Goal: Transaction & Acquisition: Book appointment/travel/reservation

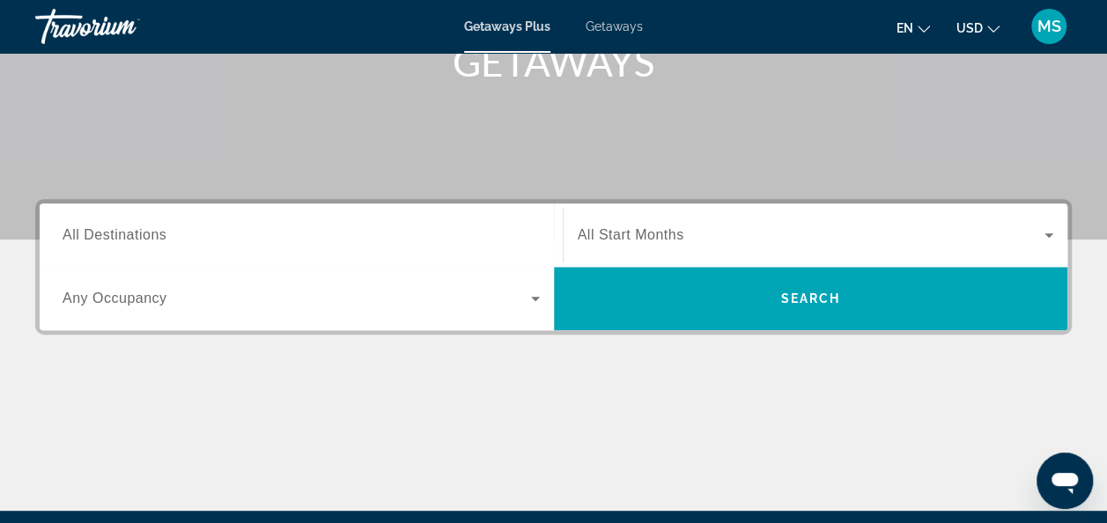
scroll to position [293, 0]
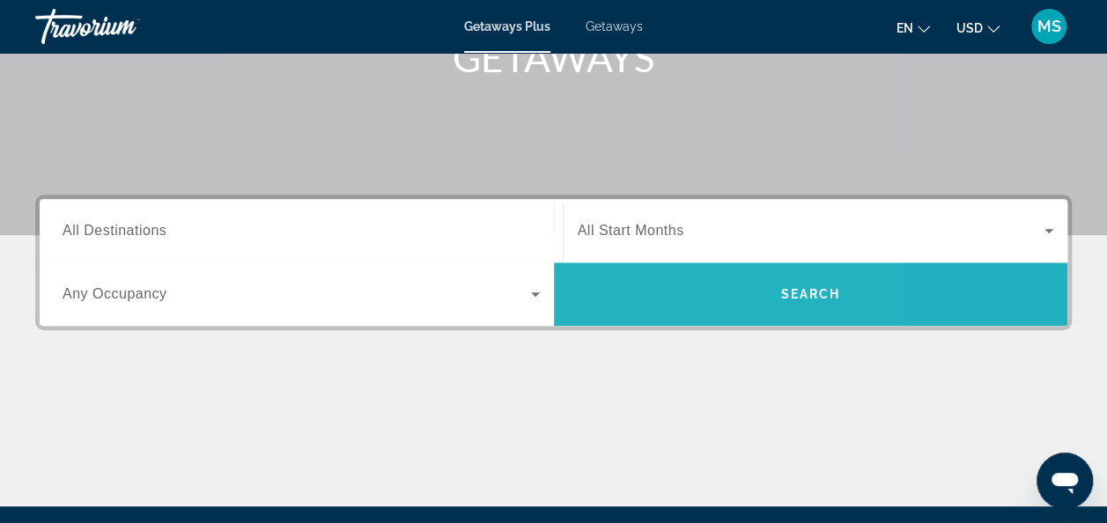
click at [650, 298] on span "Search widget" at bounding box center [811, 294] width 514 height 42
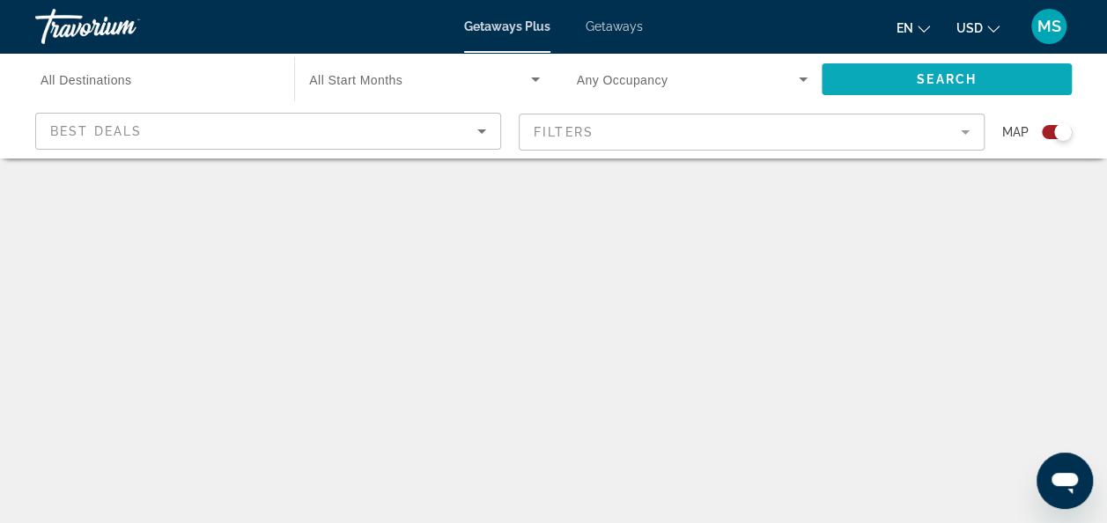
click at [898, 74] on span "Search widget" at bounding box center [947, 79] width 250 height 42
click at [568, 136] on mat-form-field "Filters" at bounding box center [752, 132] width 466 height 37
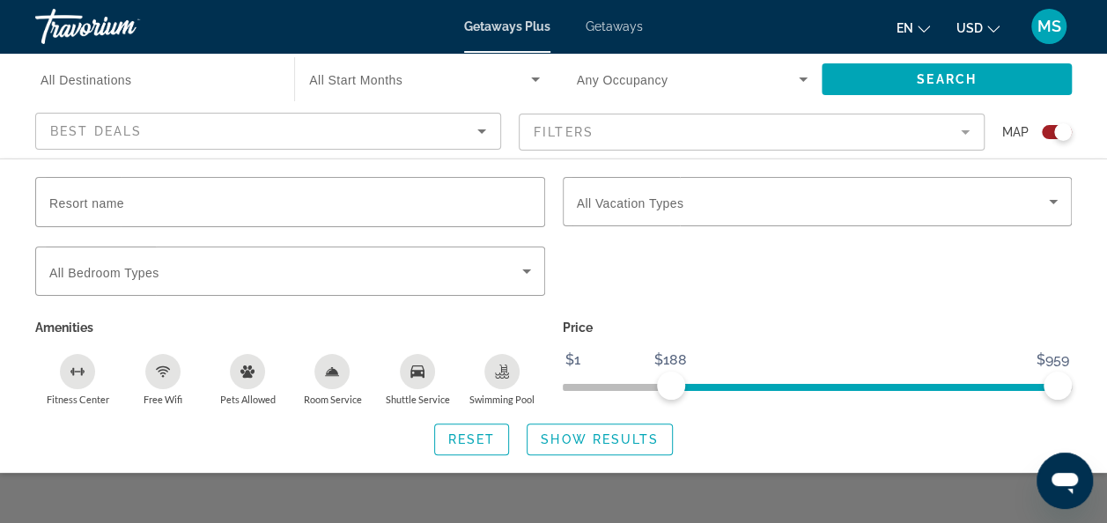
click at [671, 386] on span "ngx-slider" at bounding box center [865, 387] width 388 height 7
click at [620, 443] on span "Show Results" at bounding box center [600, 440] width 118 height 14
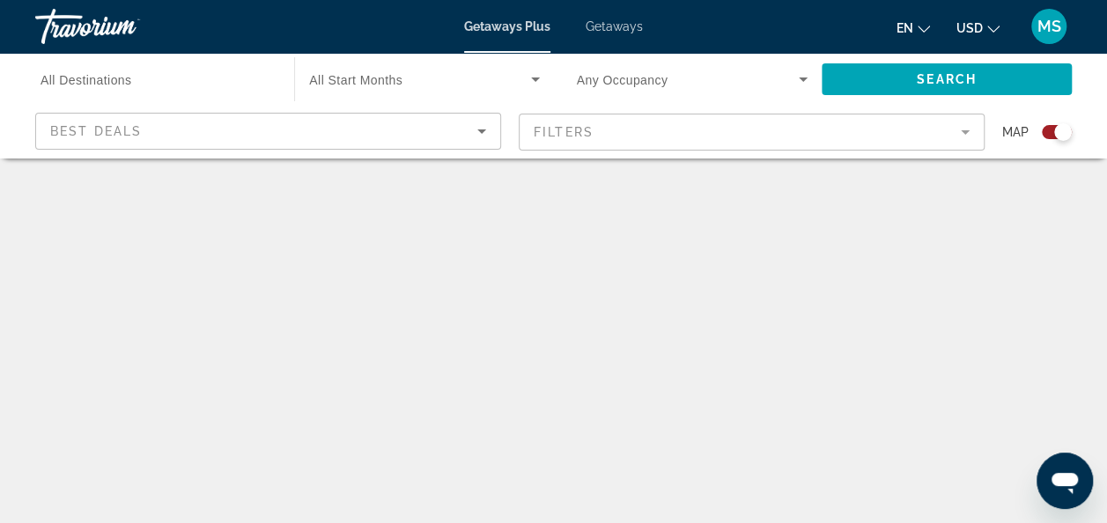
click at [617, 26] on span "Getaways" at bounding box center [614, 26] width 57 height 14
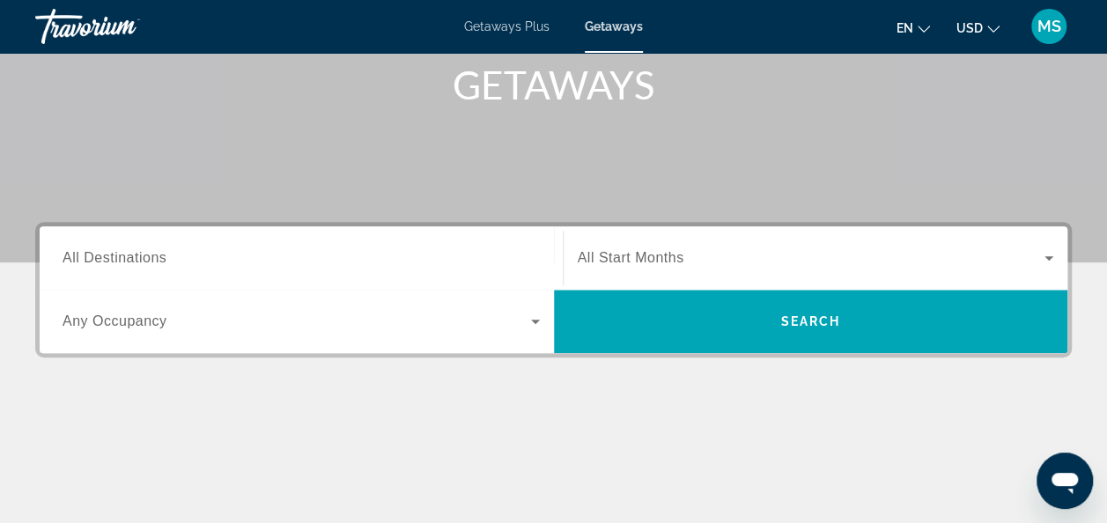
scroll to position [256, 0]
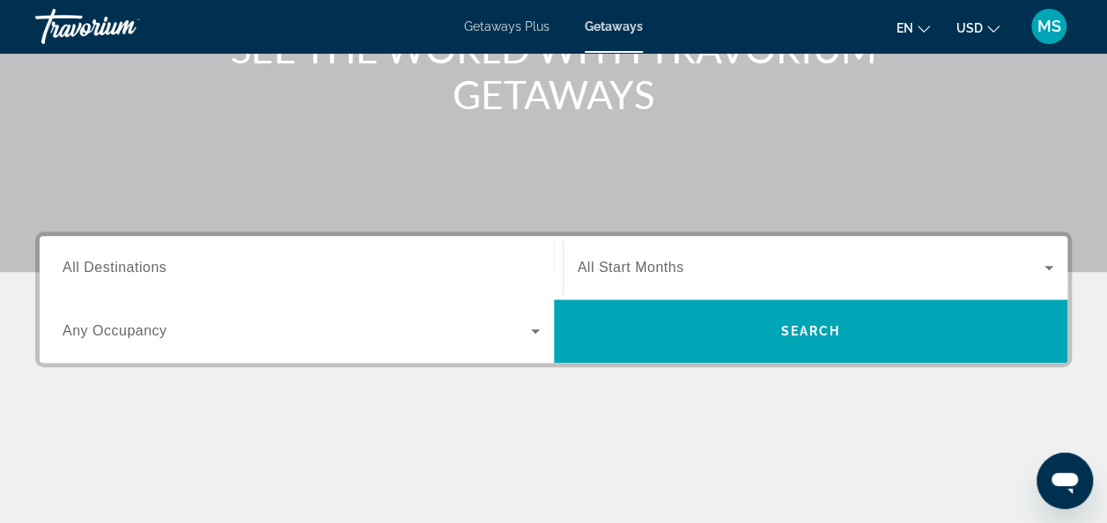
click at [125, 269] on span "All Destinations" at bounding box center [115, 267] width 104 height 15
click at [125, 269] on input "Destination All Destinations" at bounding box center [301, 268] width 477 height 21
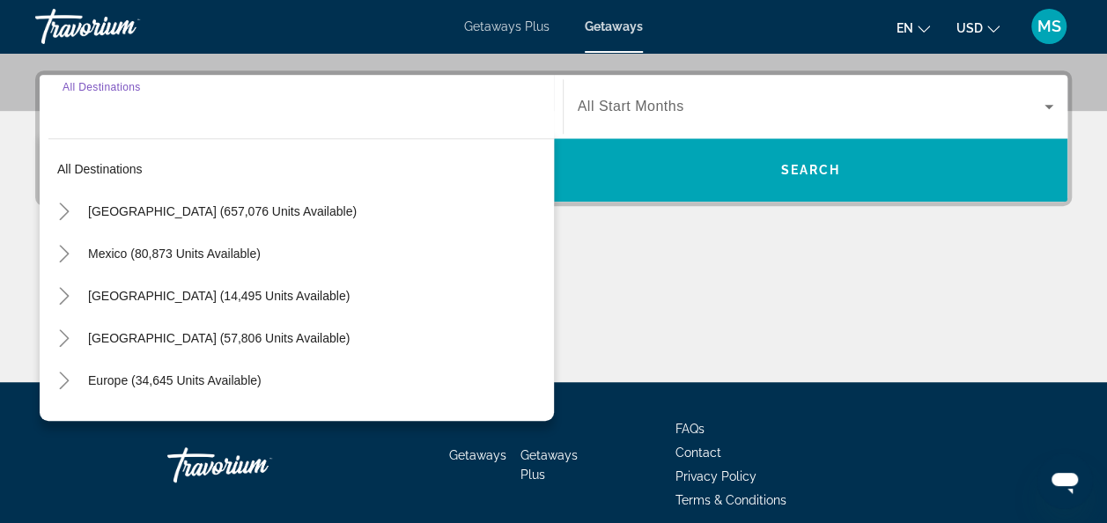
scroll to position [430, 0]
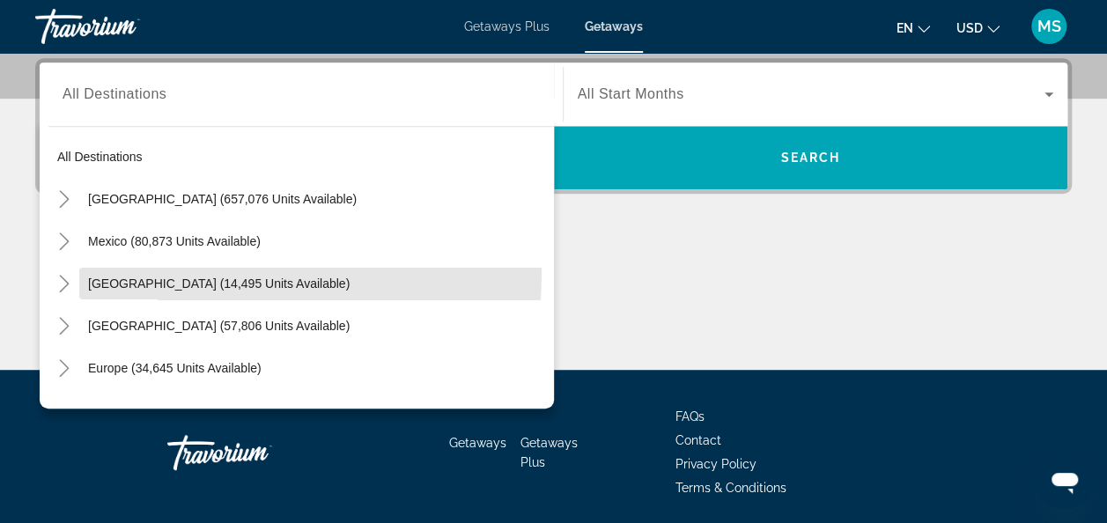
click at [125, 269] on span "Search widget" at bounding box center [316, 283] width 475 height 42
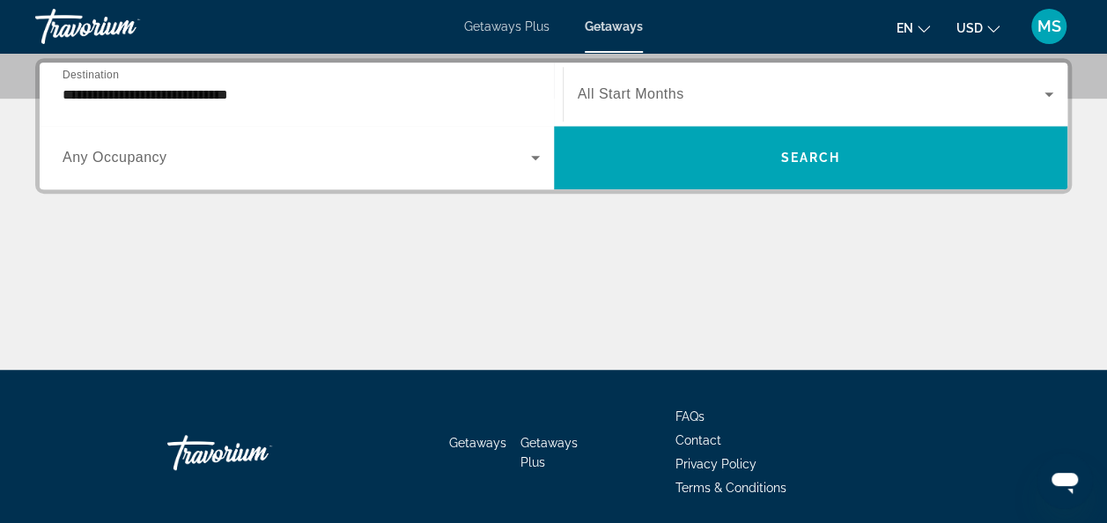
click at [379, 122] on div "**********" at bounding box center [301, 94] width 506 height 63
click at [98, 77] on span "Destination" at bounding box center [91, 74] width 56 height 11
click at [98, 85] on input "**********" at bounding box center [301, 95] width 477 height 21
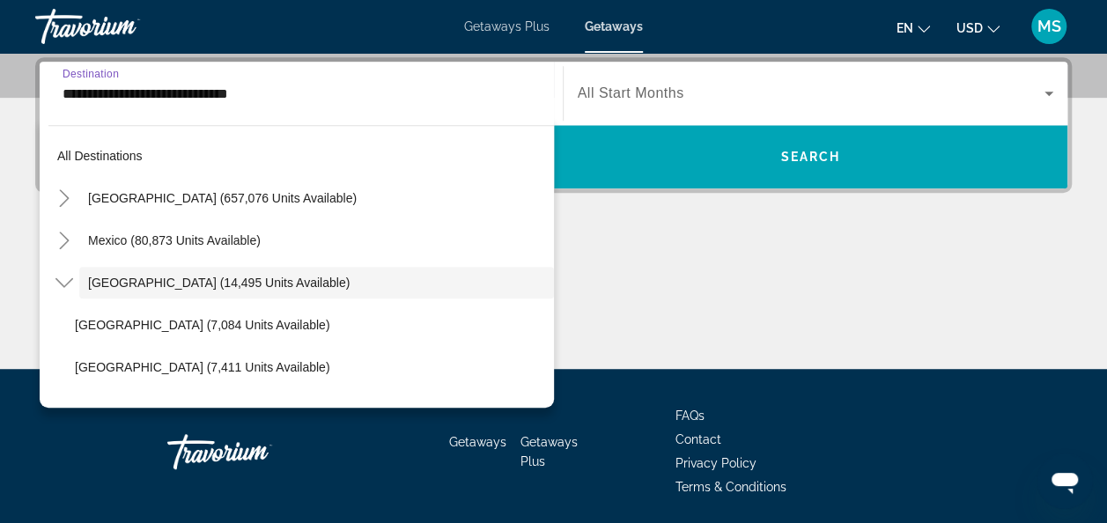
scroll to position [20, 0]
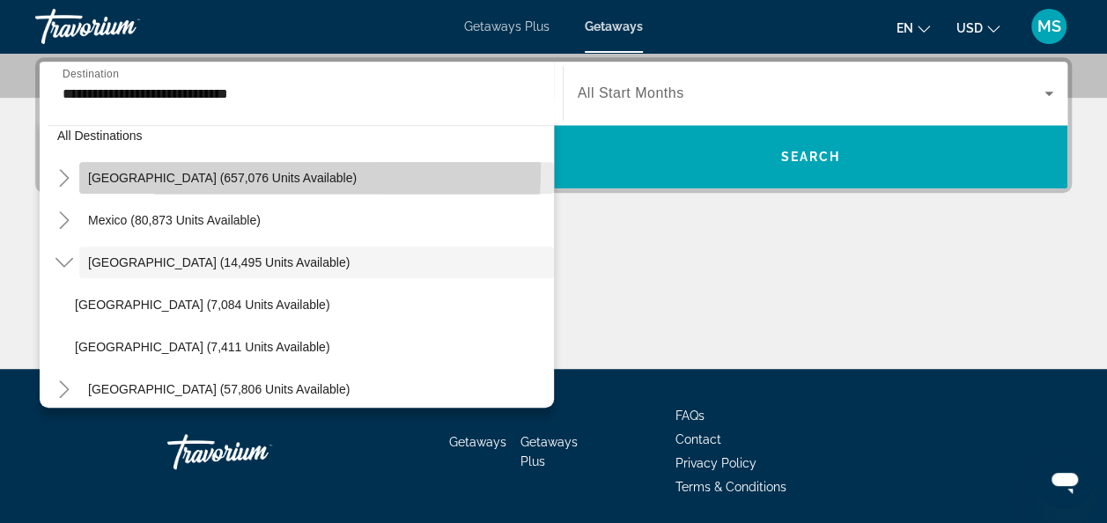
click at [123, 166] on span "Search widget" at bounding box center [316, 178] width 475 height 42
type input "**********"
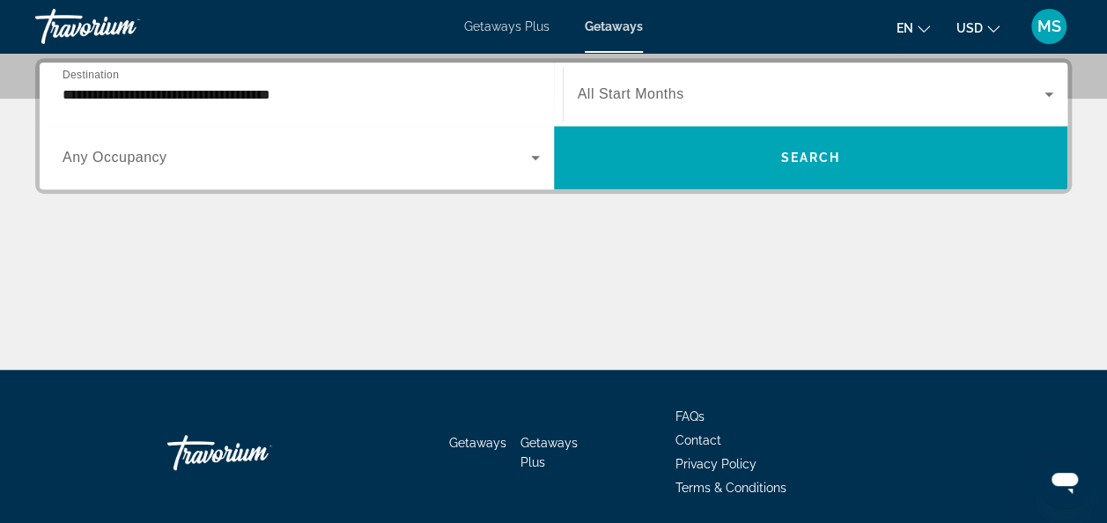
click at [134, 153] on span "Any Occupancy" at bounding box center [115, 157] width 105 height 15
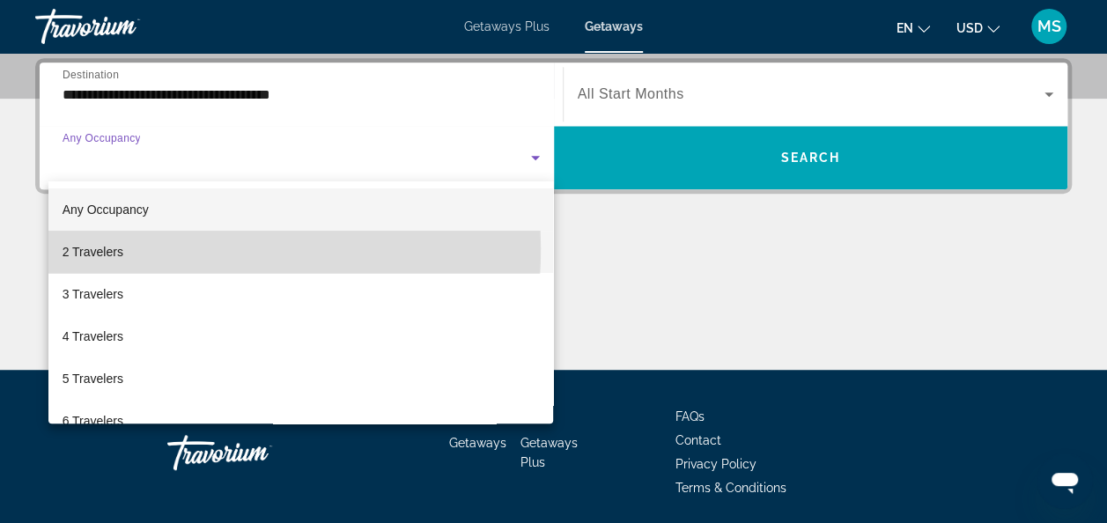
click at [120, 248] on span "2 Travelers" at bounding box center [93, 251] width 61 height 21
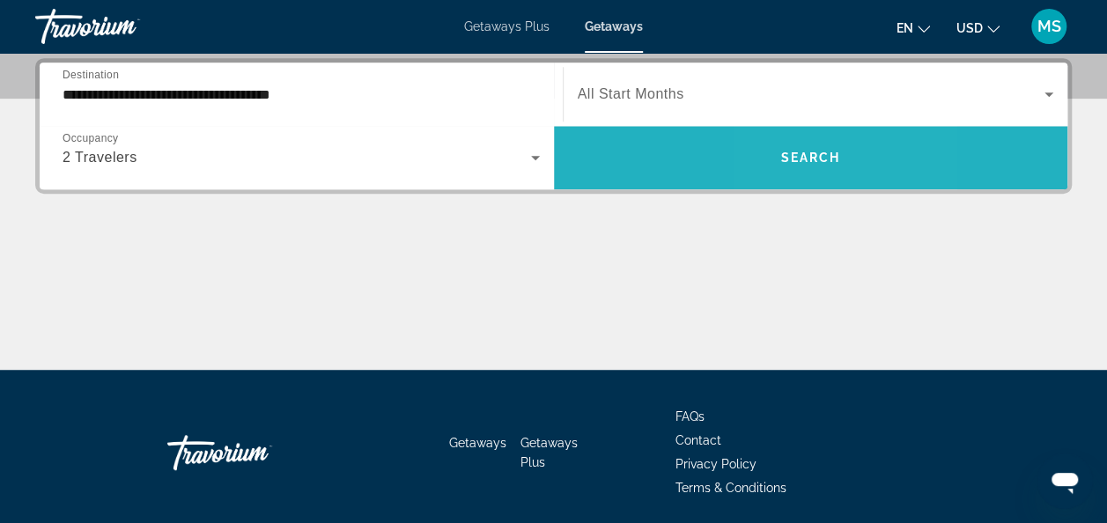
click at [789, 161] on span "Search" at bounding box center [810, 158] width 60 height 14
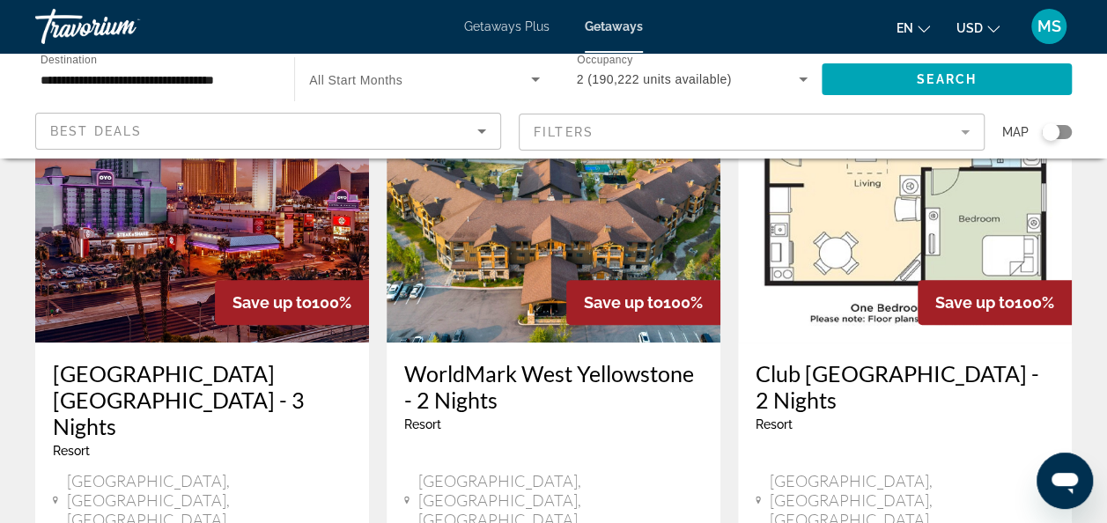
scroll to position [176, 0]
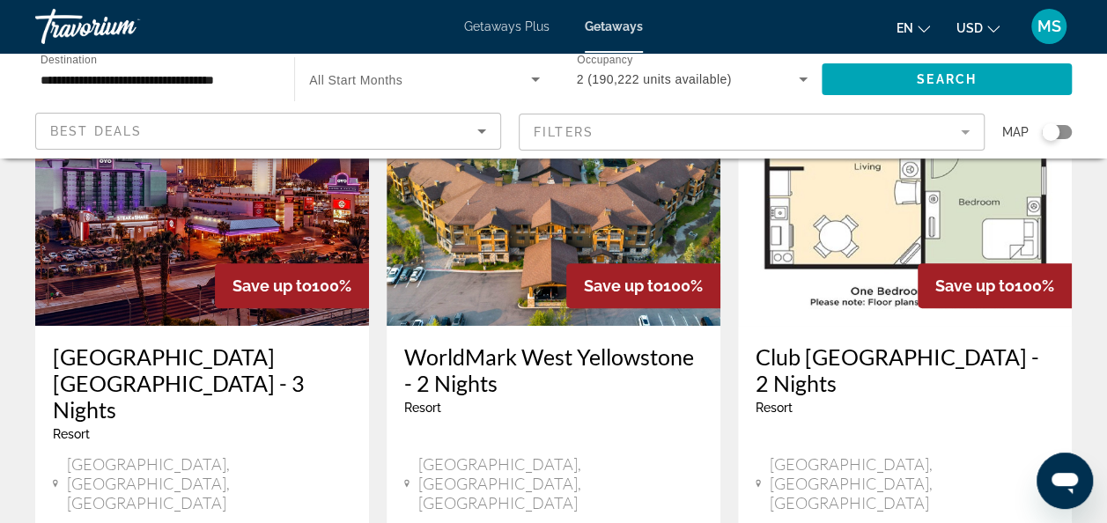
click at [132, 270] on img "Main content" at bounding box center [202, 185] width 334 height 282
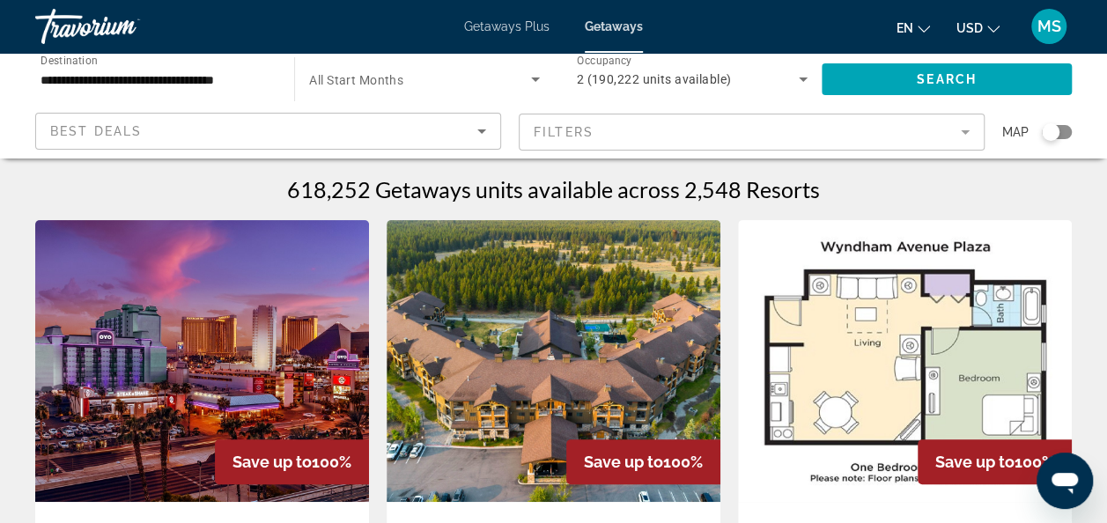
click at [214, 398] on img "Main content" at bounding box center [202, 361] width 334 height 282
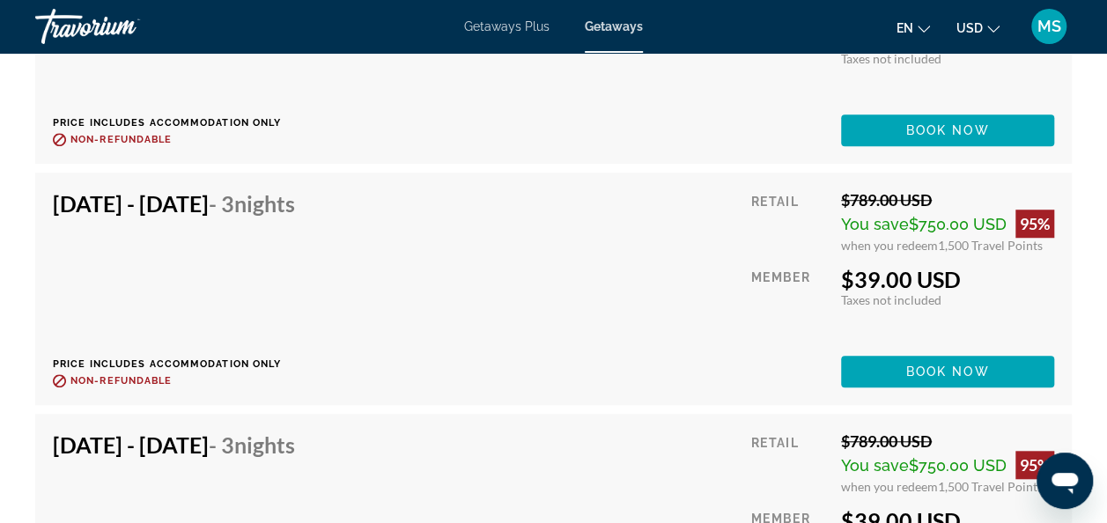
scroll to position [3911, 0]
